Goal: Transaction & Acquisition: Purchase product/service

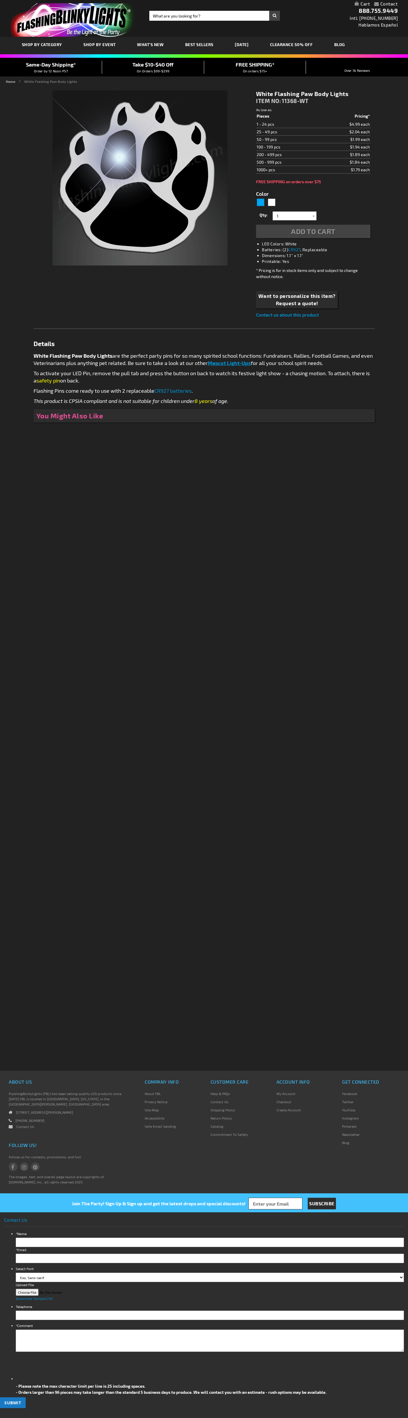
type input "5646"
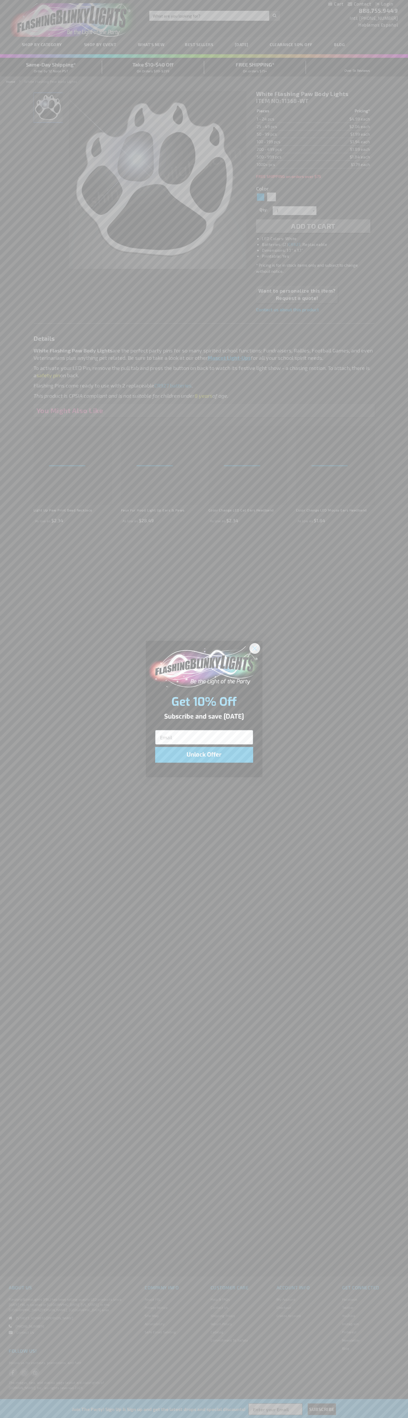
click at [255, 648] on icon "Close dialog" at bounding box center [255, 648] width 4 height 4
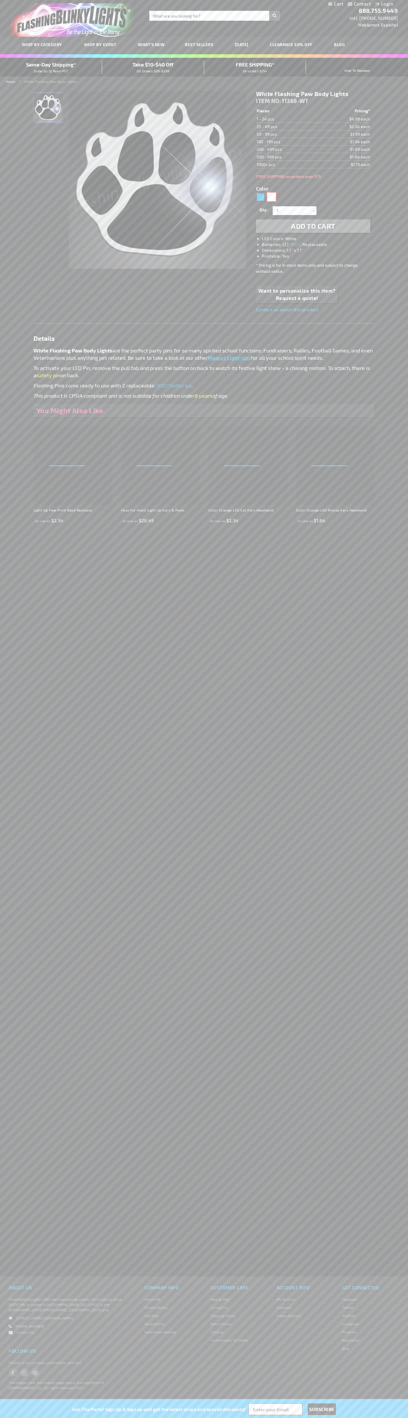
click at [272, 197] on div "White" at bounding box center [271, 197] width 9 height 9
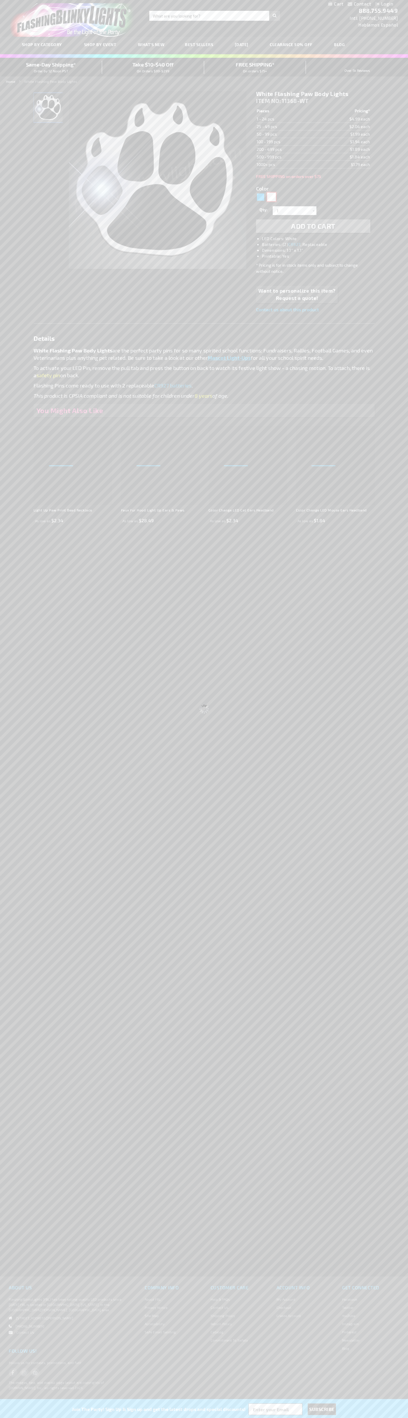
select select
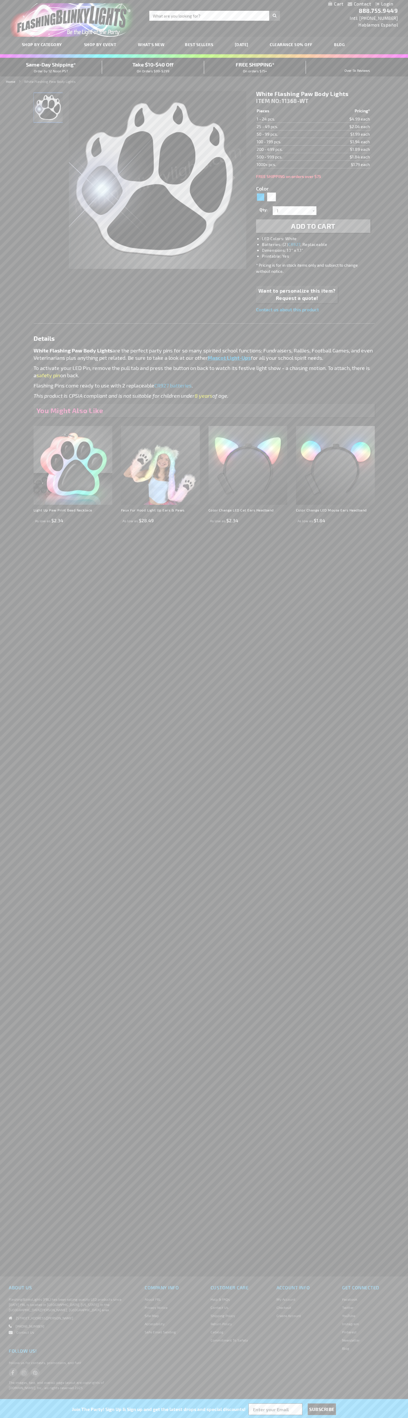
click at [313, 226] on span "Add to Cart" at bounding box center [313, 226] width 44 height 8
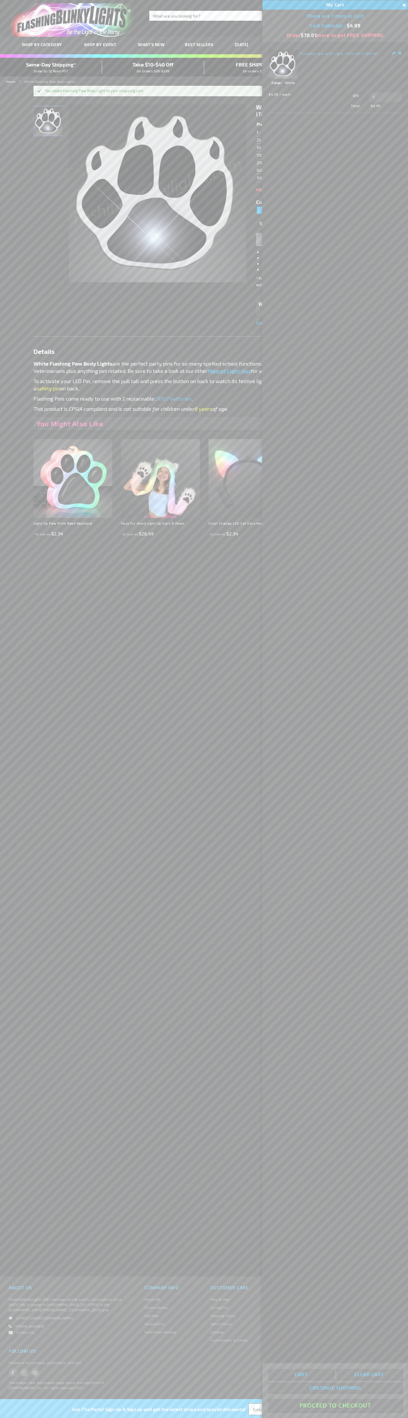
click at [335, 1405] on button "Proceed To Checkout" at bounding box center [335, 1404] width 134 height 13
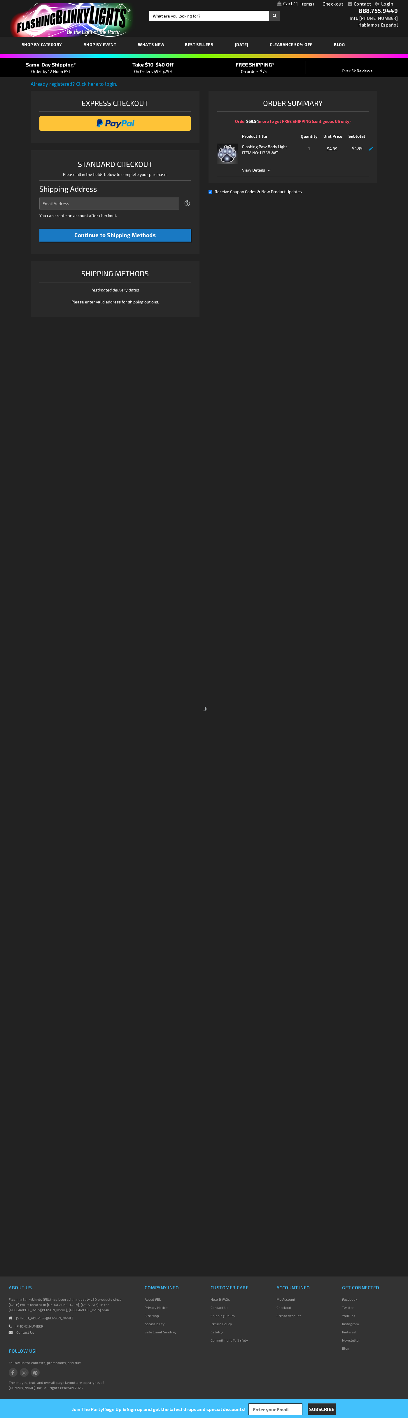
select select "US"
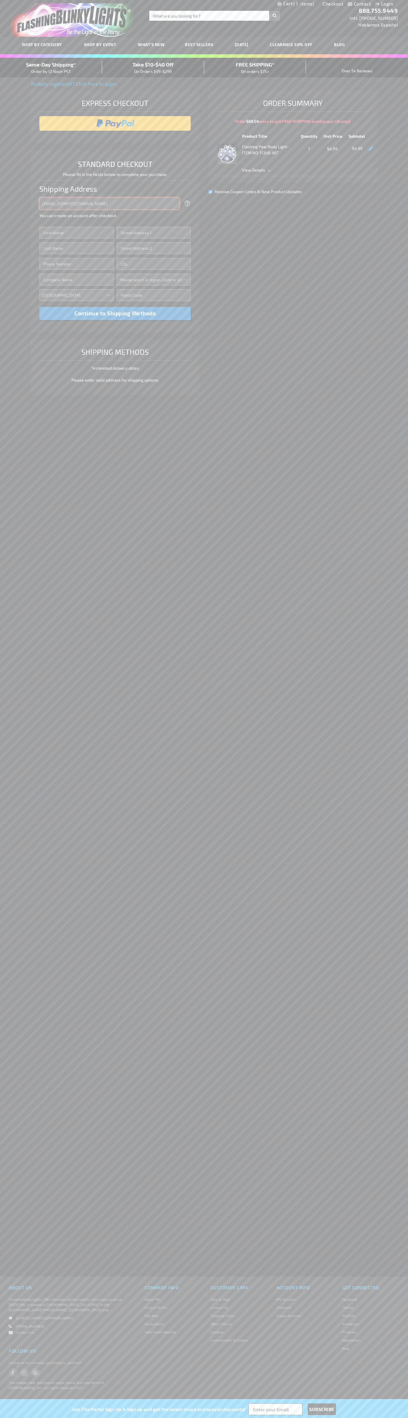
type input "johnsmith005@storebotmail.joonix.net"
type input "John"
type input "2332 Galiano Street"
type input "First floor"
type input "coral gables"
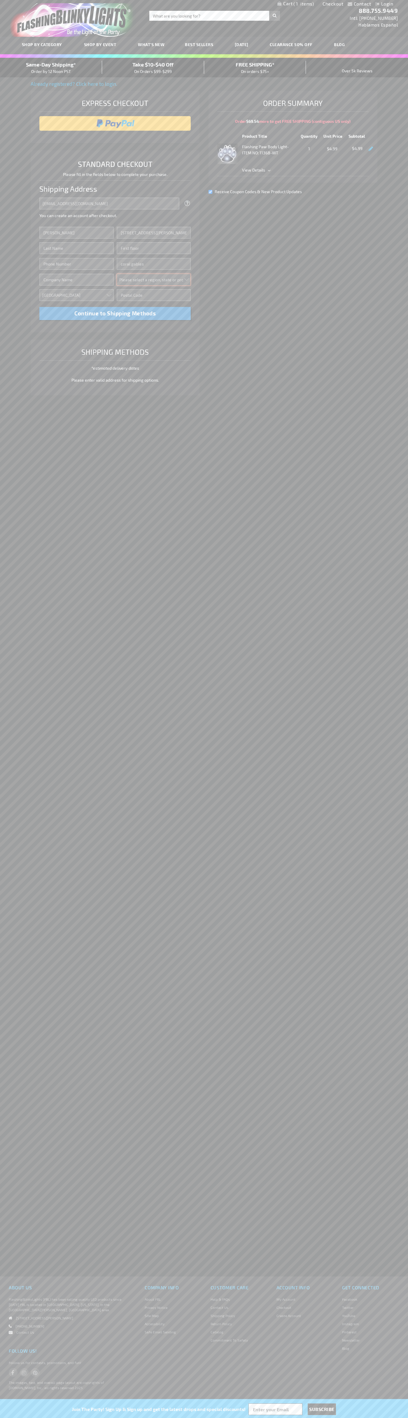
select select "18"
type input "33134"
type input "Smith"
type input "6502530000"
type input "John Smith"
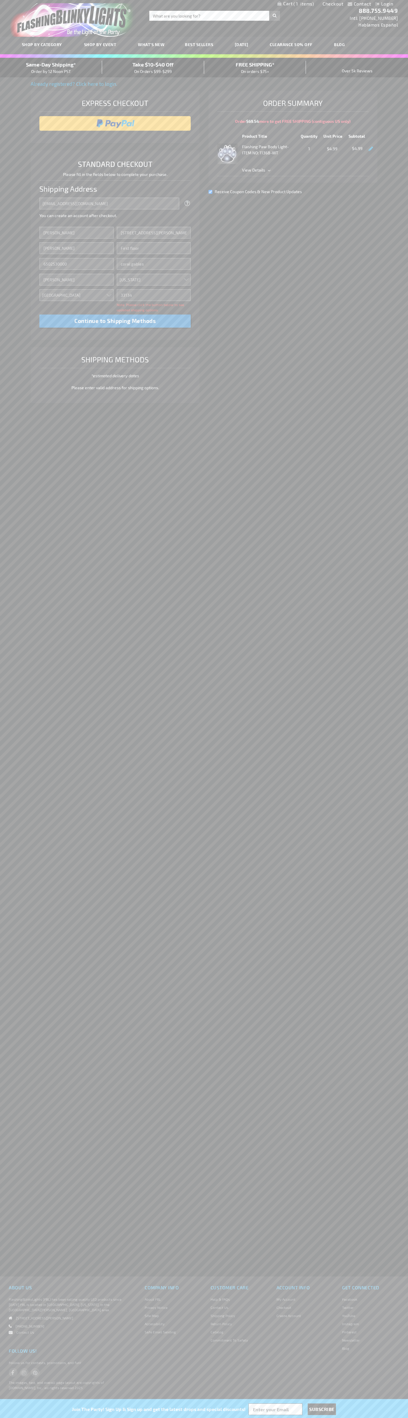
click at [51, 68] on div "Same-Day Shipping* Order by 12 Noon PST" at bounding box center [51, 68] width 102 height 14
click at [115, 123] on input "image" at bounding box center [115, 124] width 146 height 12
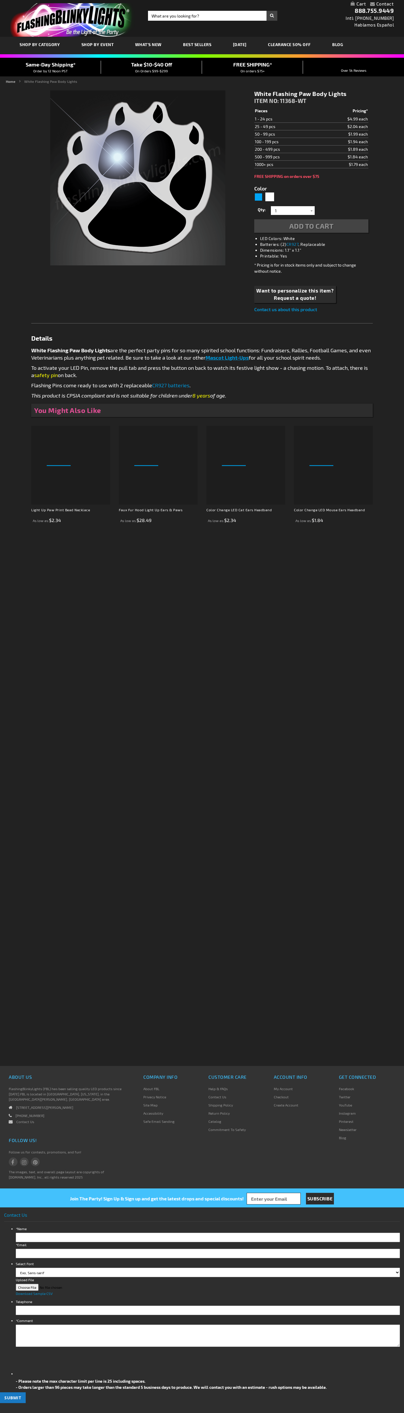
type input "5646"
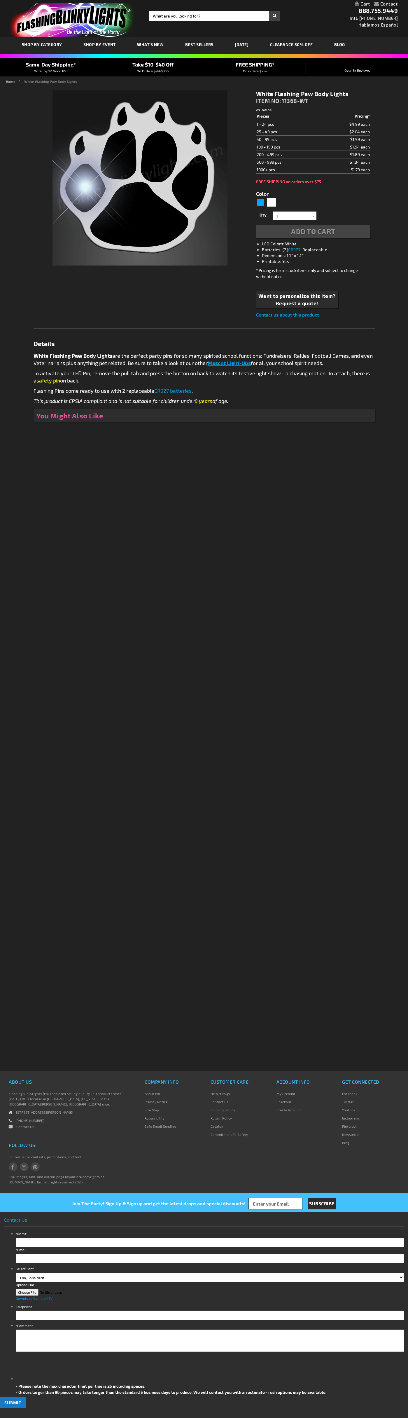
type input "5646"
